Goal: Navigation & Orientation: Find specific page/section

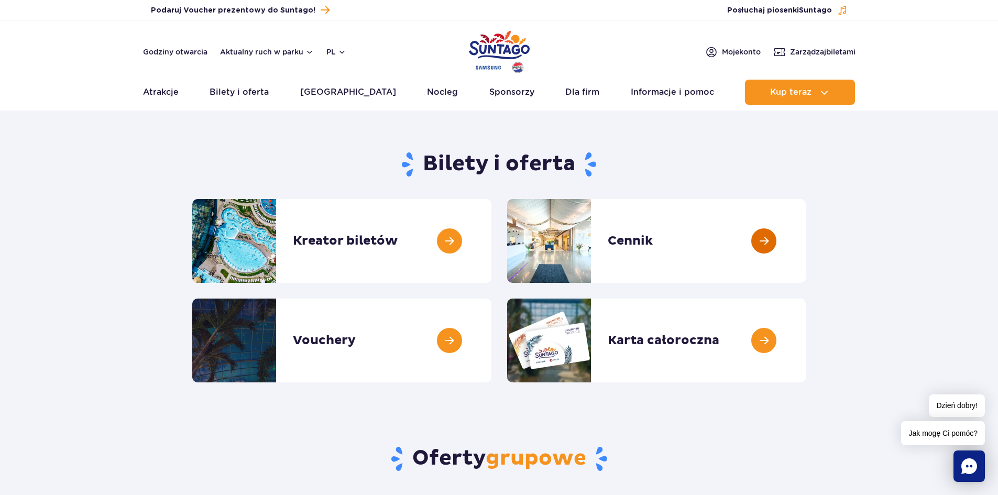
click at [806, 236] on link at bounding box center [806, 241] width 0 height 84
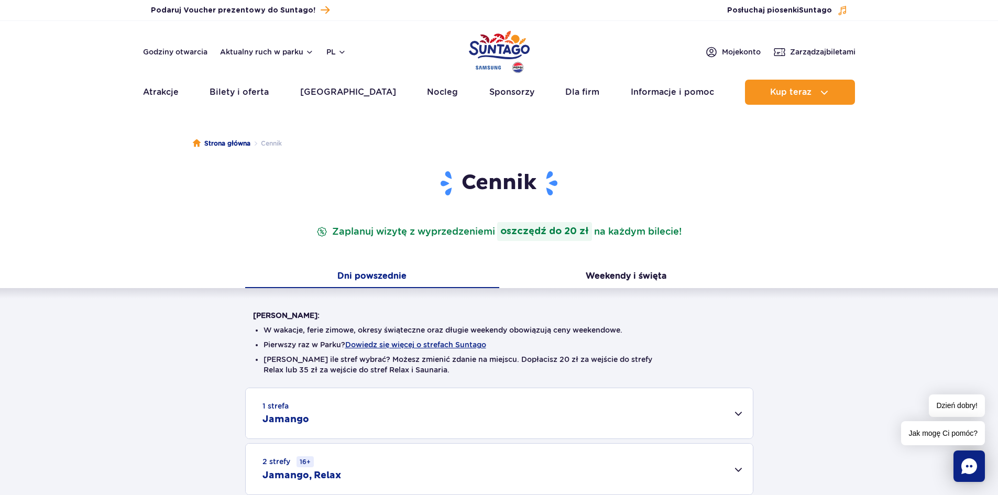
scroll to position [105, 0]
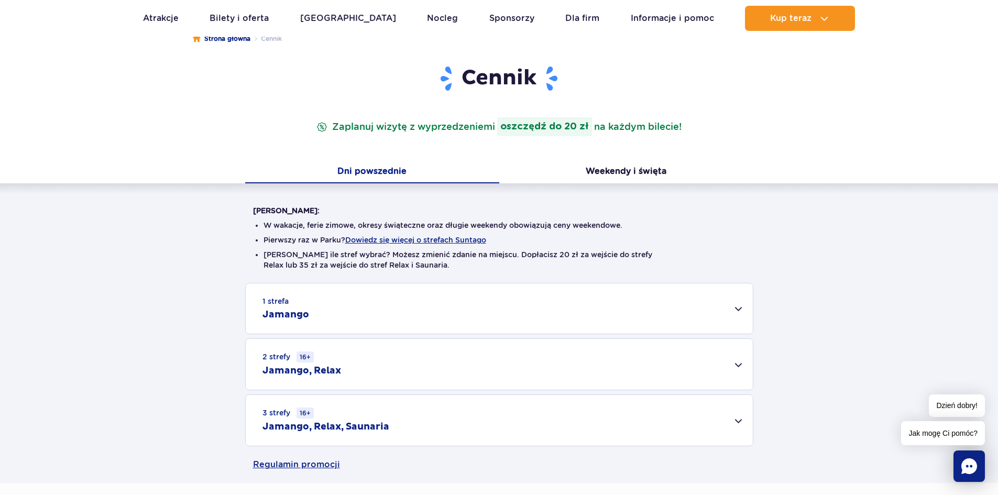
click at [435, 426] on div "3 strefy 16+ Jamango, Relax, Saunaria" at bounding box center [499, 420] width 507 height 51
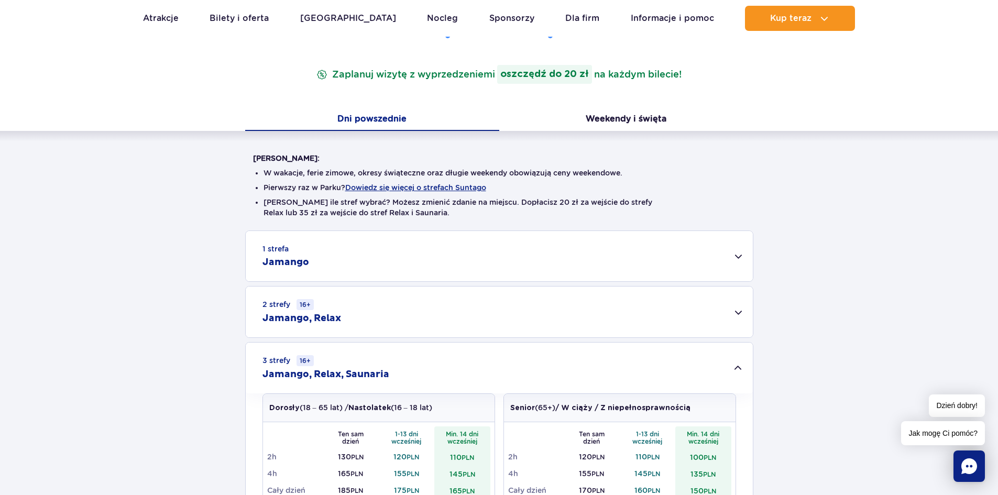
scroll to position [262, 0]
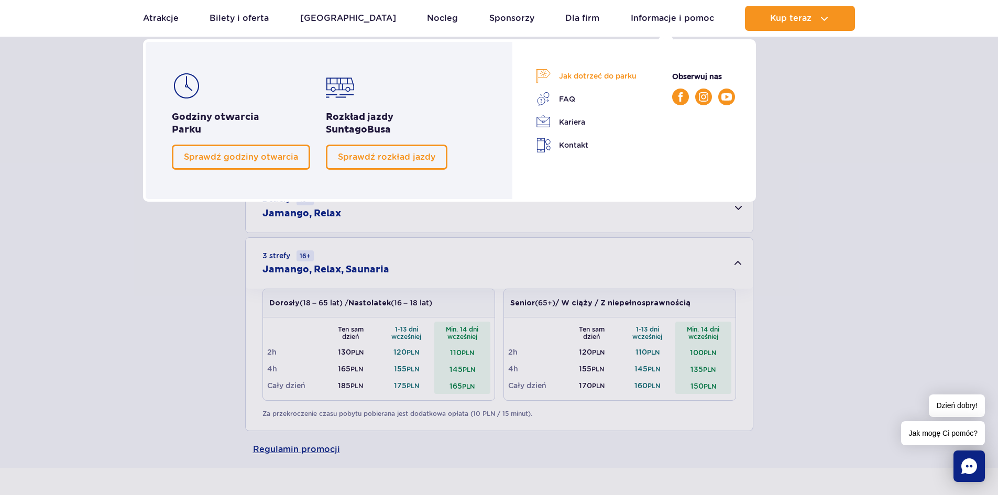
click at [587, 77] on link "Jak dotrzeć do parku" at bounding box center [586, 76] width 101 height 15
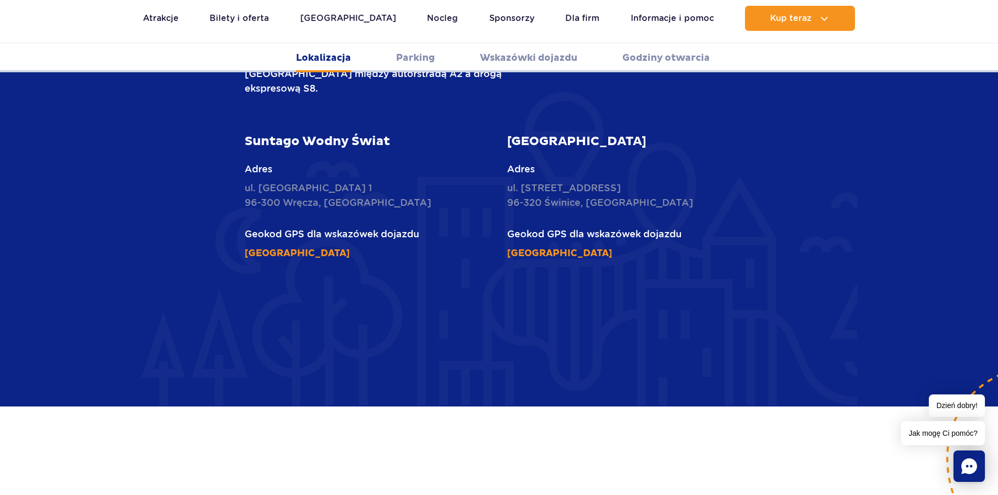
scroll to position [576, 0]
